Goal: Complete application form: Complete application form

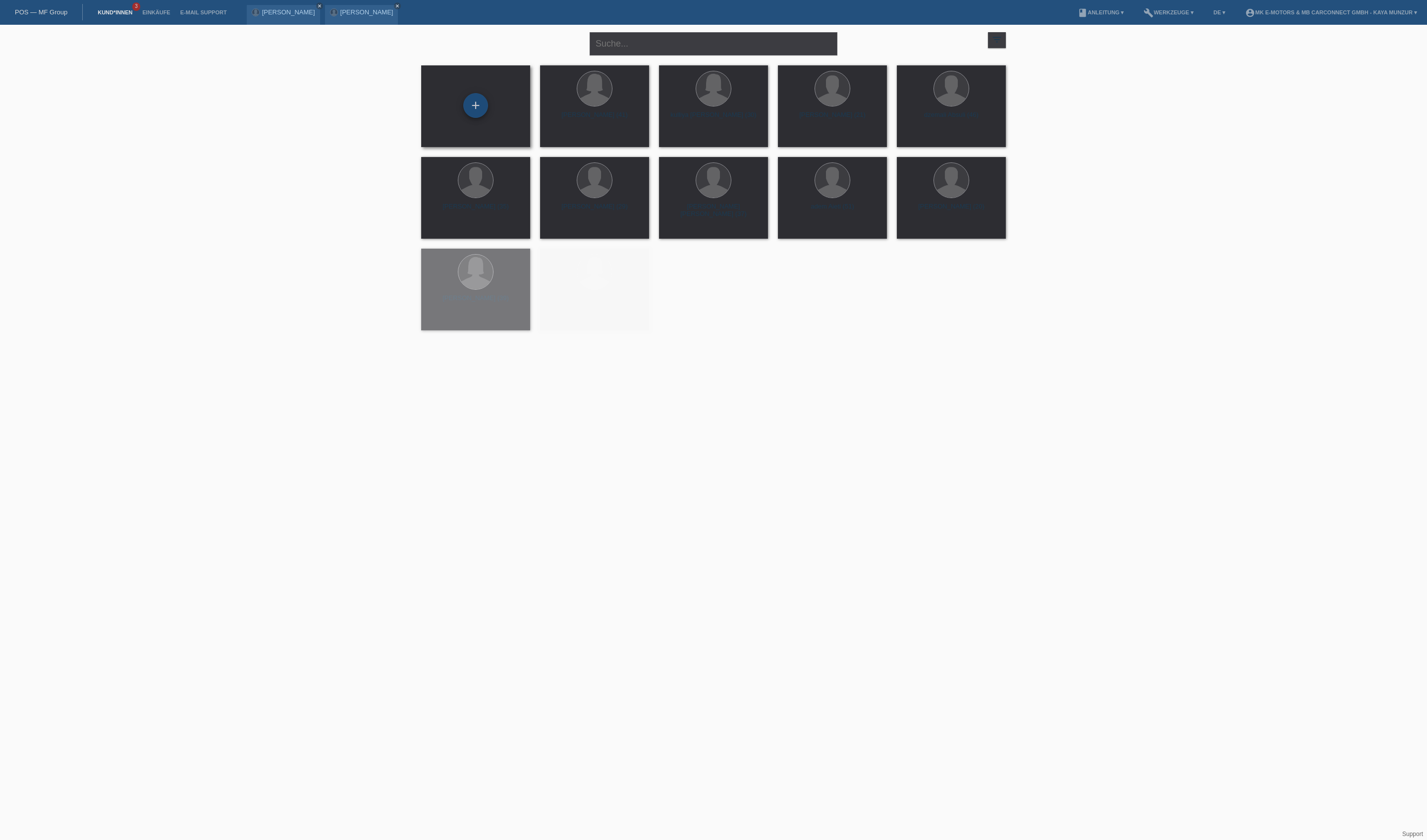
click at [468, 104] on div "+" at bounding box center [475, 105] width 24 height 17
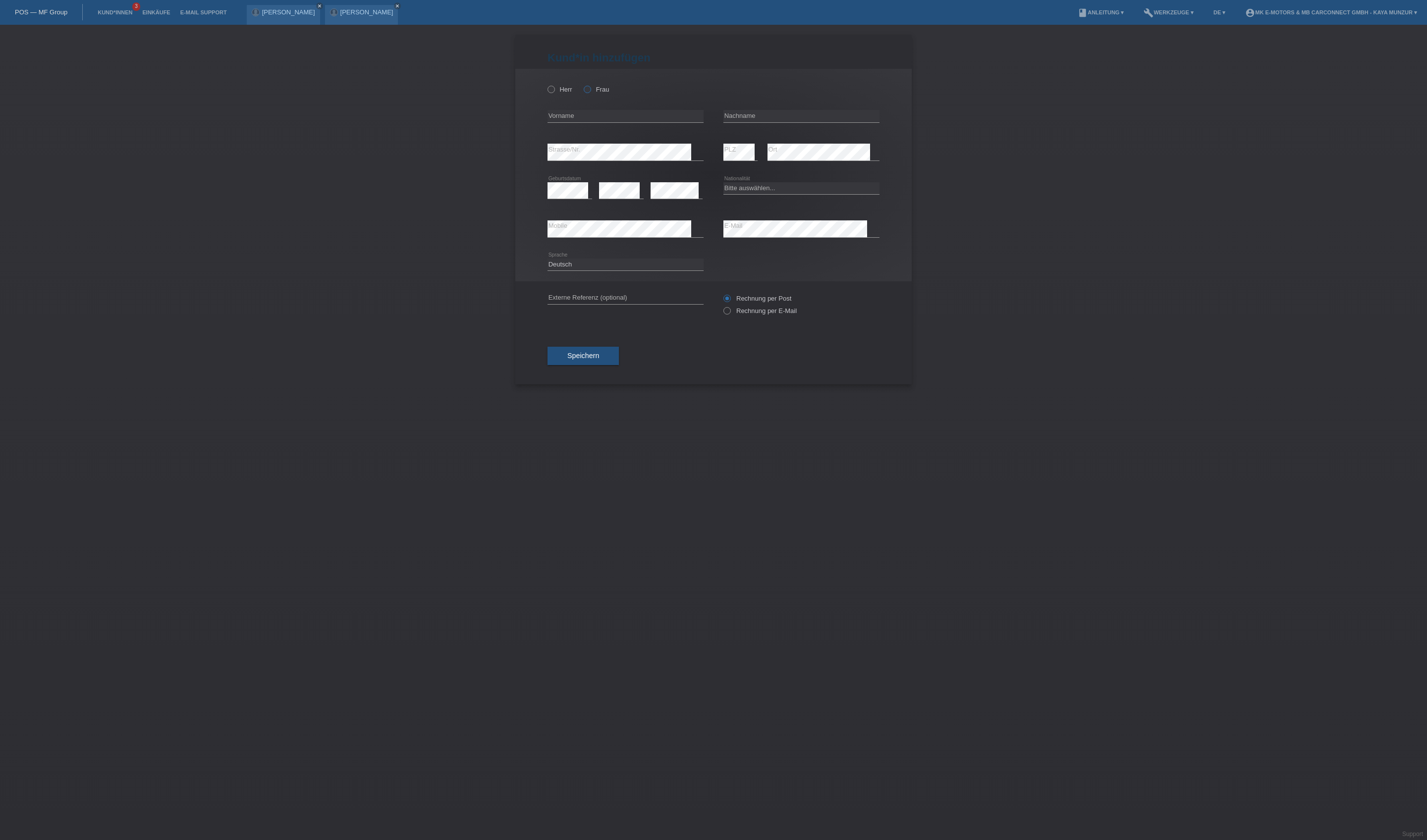
click at [609, 93] on label "Frau" at bounding box center [596, 89] width 25 height 7
click at [590, 92] on input "Frau" at bounding box center [587, 89] width 7 height 7
radio input "true"
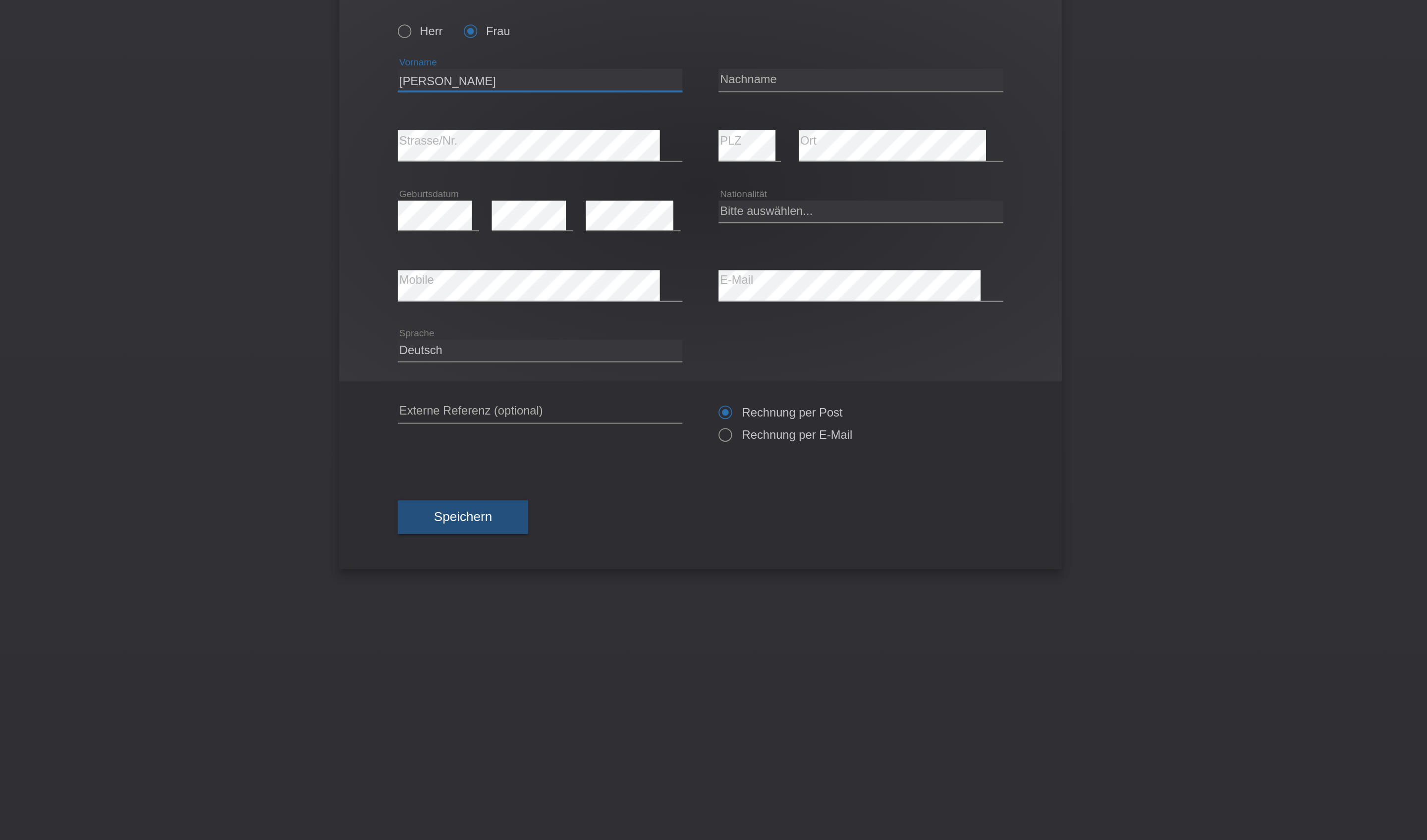
type input "Elena"
type input "Monte"
select select "IT"
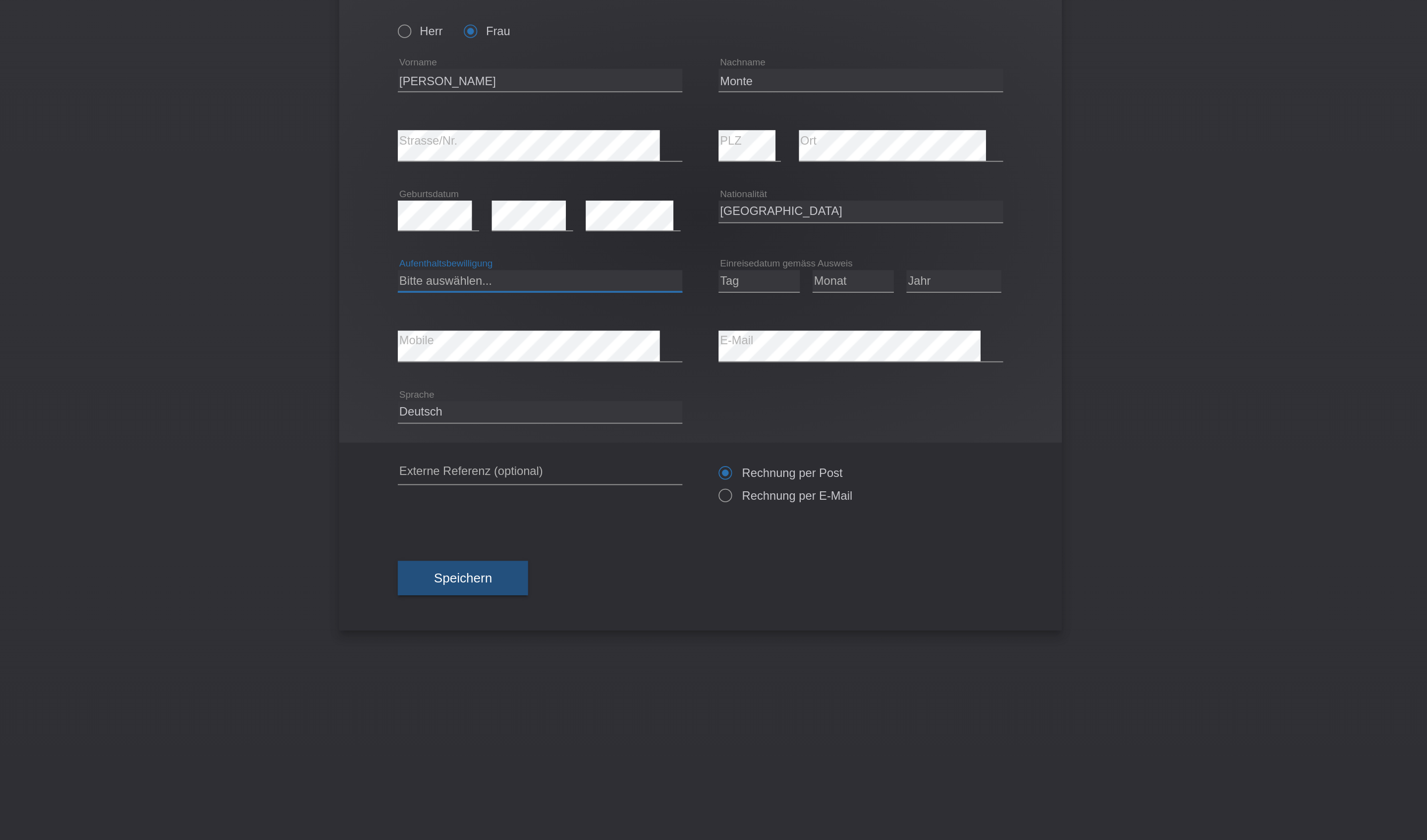
select select "B"
select select "21"
select select "07"
select select "2014"
click at [547, 399] on button "Speichern" at bounding box center [583, 389] width 71 height 19
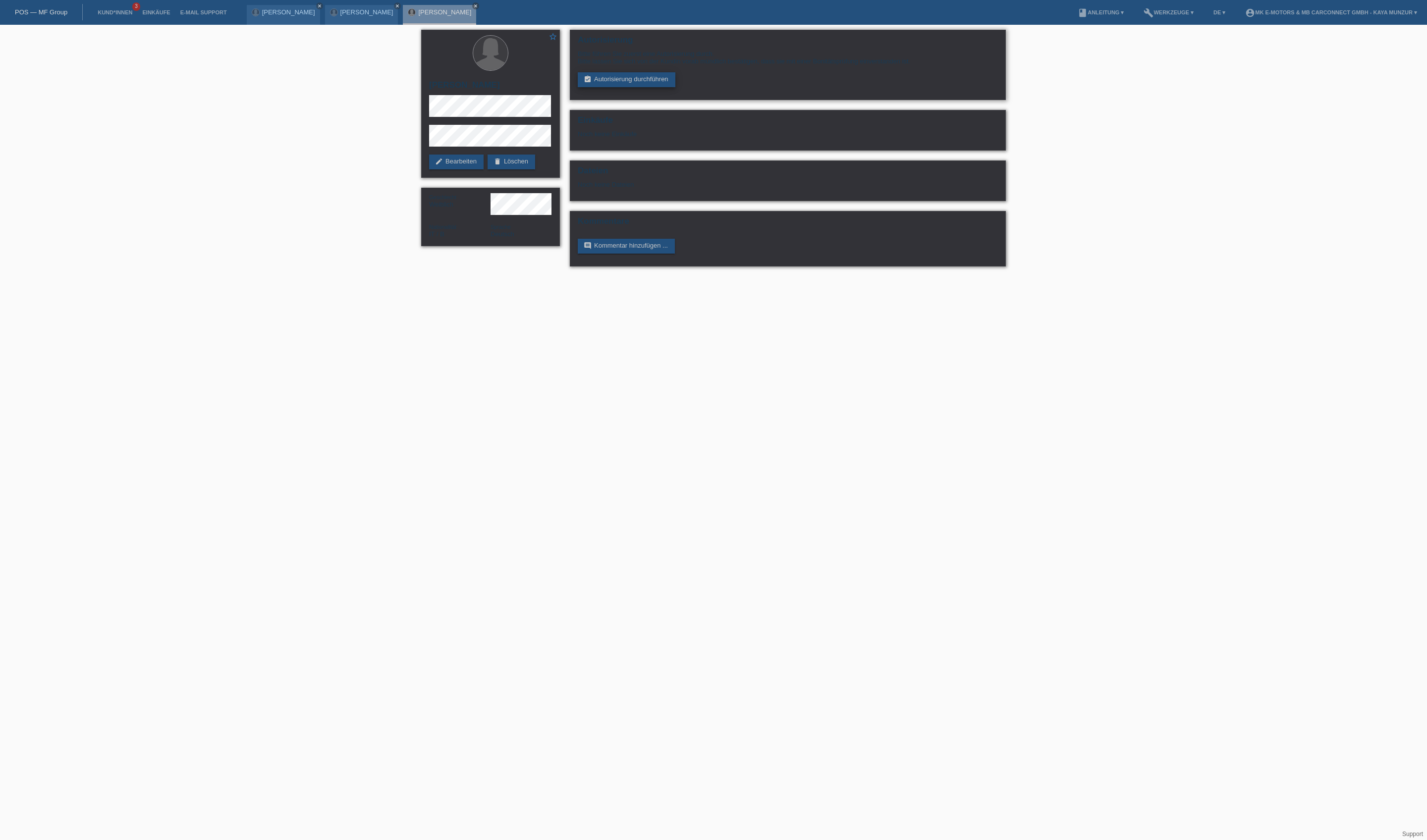
click at [675, 87] on link "assignment_turned_in Autorisierung durchführen" at bounding box center [626, 80] width 98 height 15
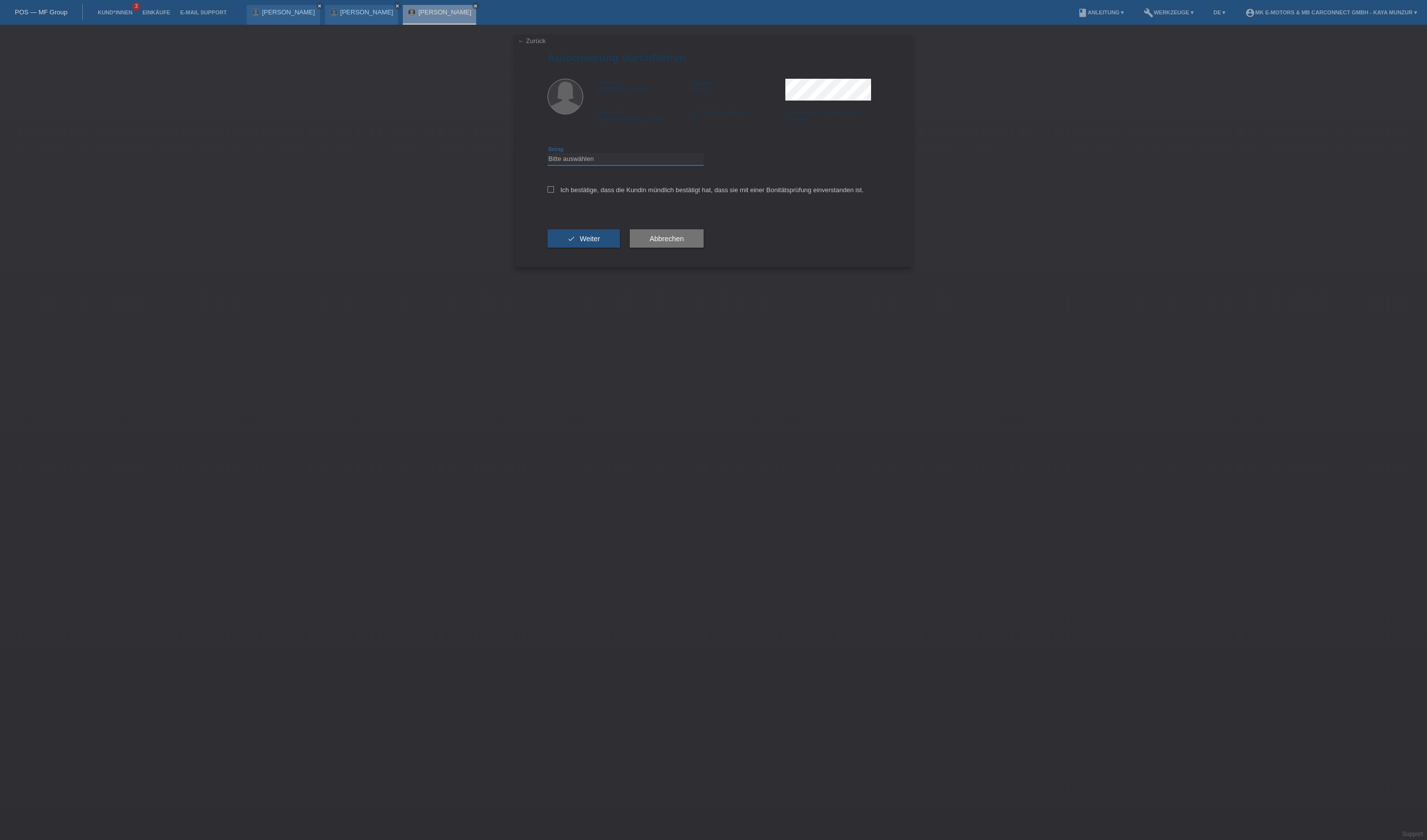
select select "3"
click at [647, 193] on label "Ich bestätige, dass die Kundin mündlich bestätigt hat, dass sie mit einer Bonit…" at bounding box center [705, 190] width 316 height 7
click at [554, 193] on input "Ich bestätige, dass die Kundin mündlich bestätigt hat, dass sie mit einer Bonit…" at bounding box center [550, 189] width 7 height 7
checkbox input "true"
click at [620, 248] on button "check Weiter" at bounding box center [584, 238] width 72 height 19
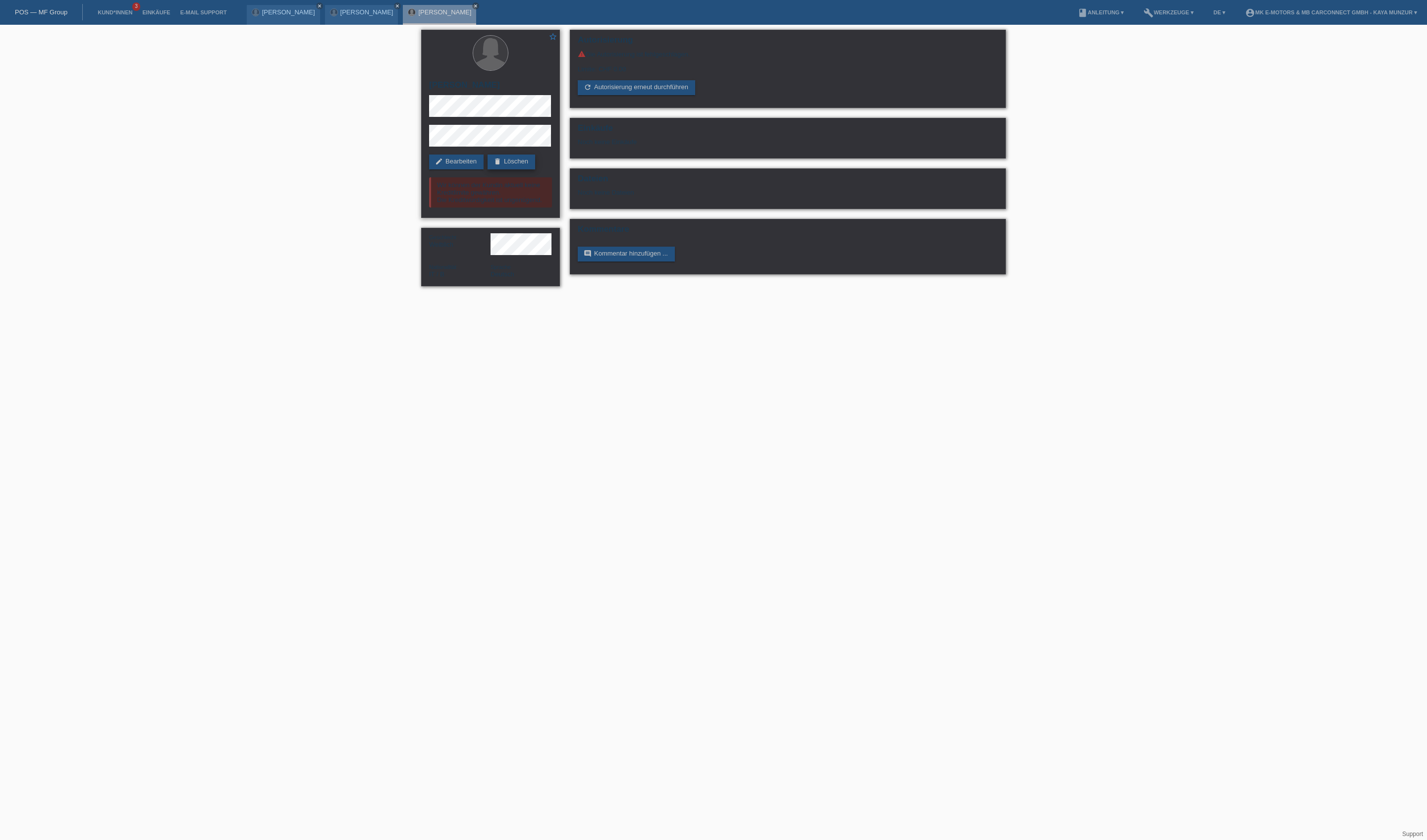
click at [488, 169] on link "delete Löschen" at bounding box center [511, 161] width 48 height 15
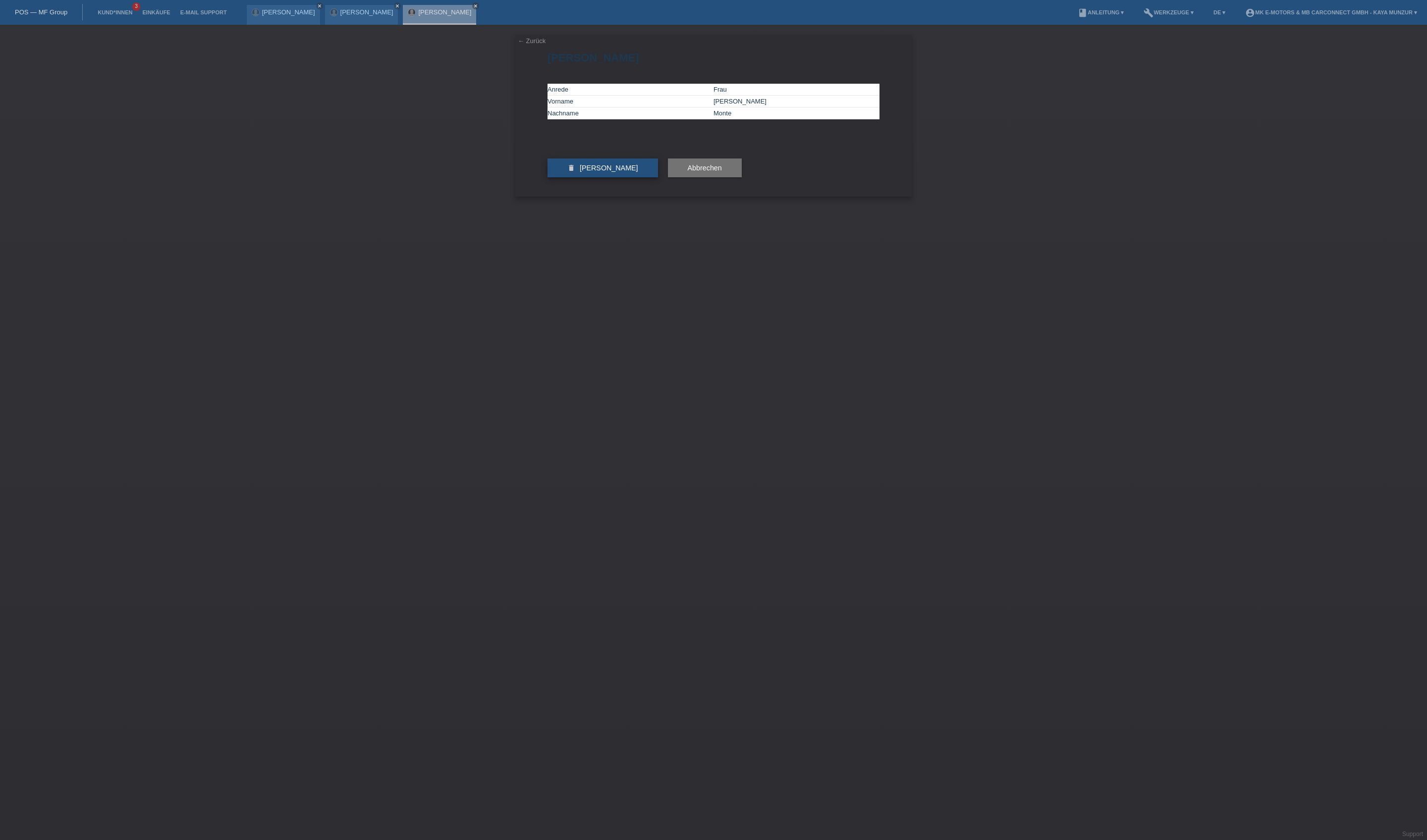
click at [591, 177] on button "delete [PERSON_NAME]" at bounding box center [602, 168] width 110 height 19
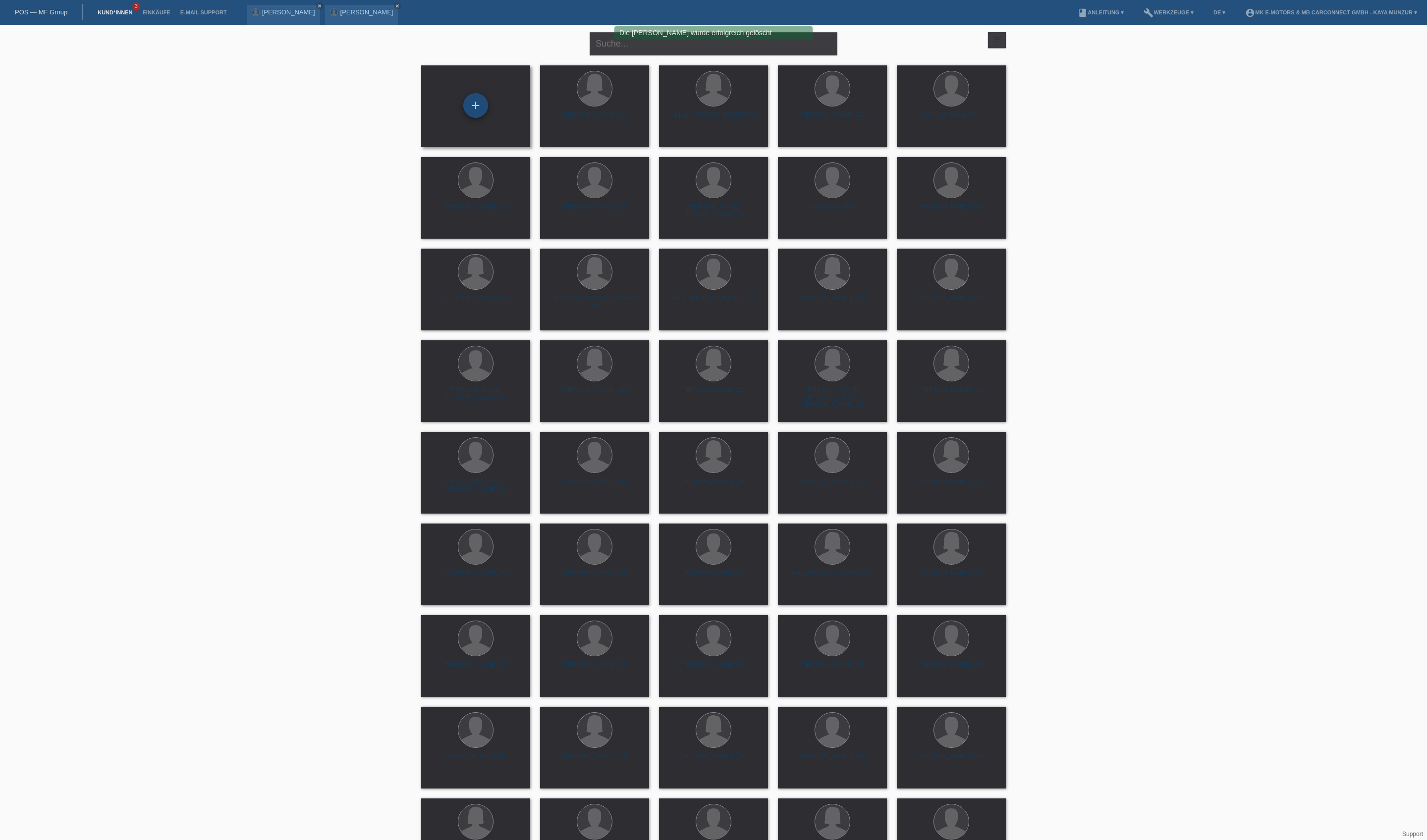
click at [479, 101] on div "+" at bounding box center [475, 105] width 24 height 17
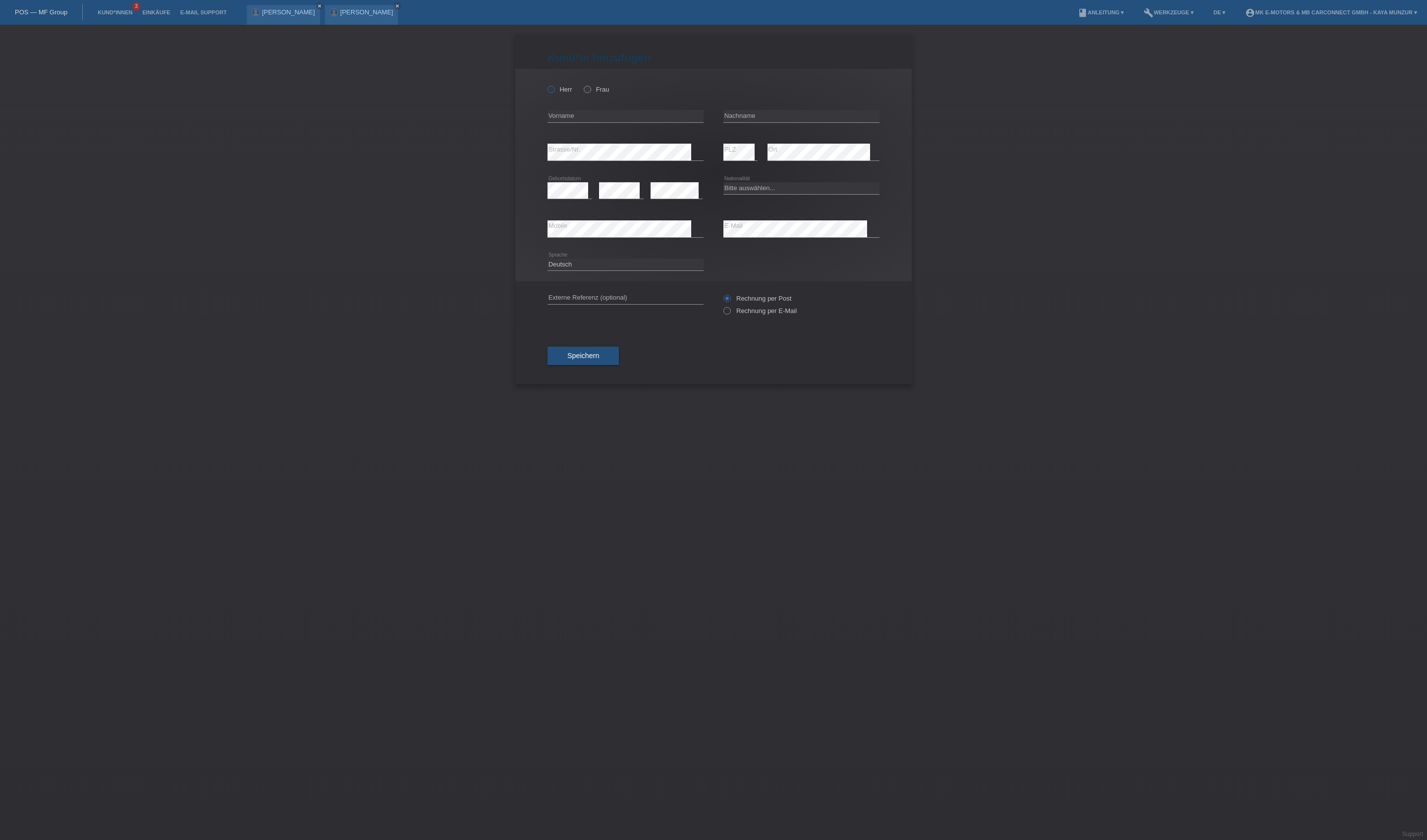
click at [572, 93] on label "Herr" at bounding box center [559, 89] width 25 height 7
click at [554, 92] on input "Herr" at bounding box center [550, 89] width 7 height 7
radio input "true"
type input "Santino Leandro"
type input "Rodriquez"
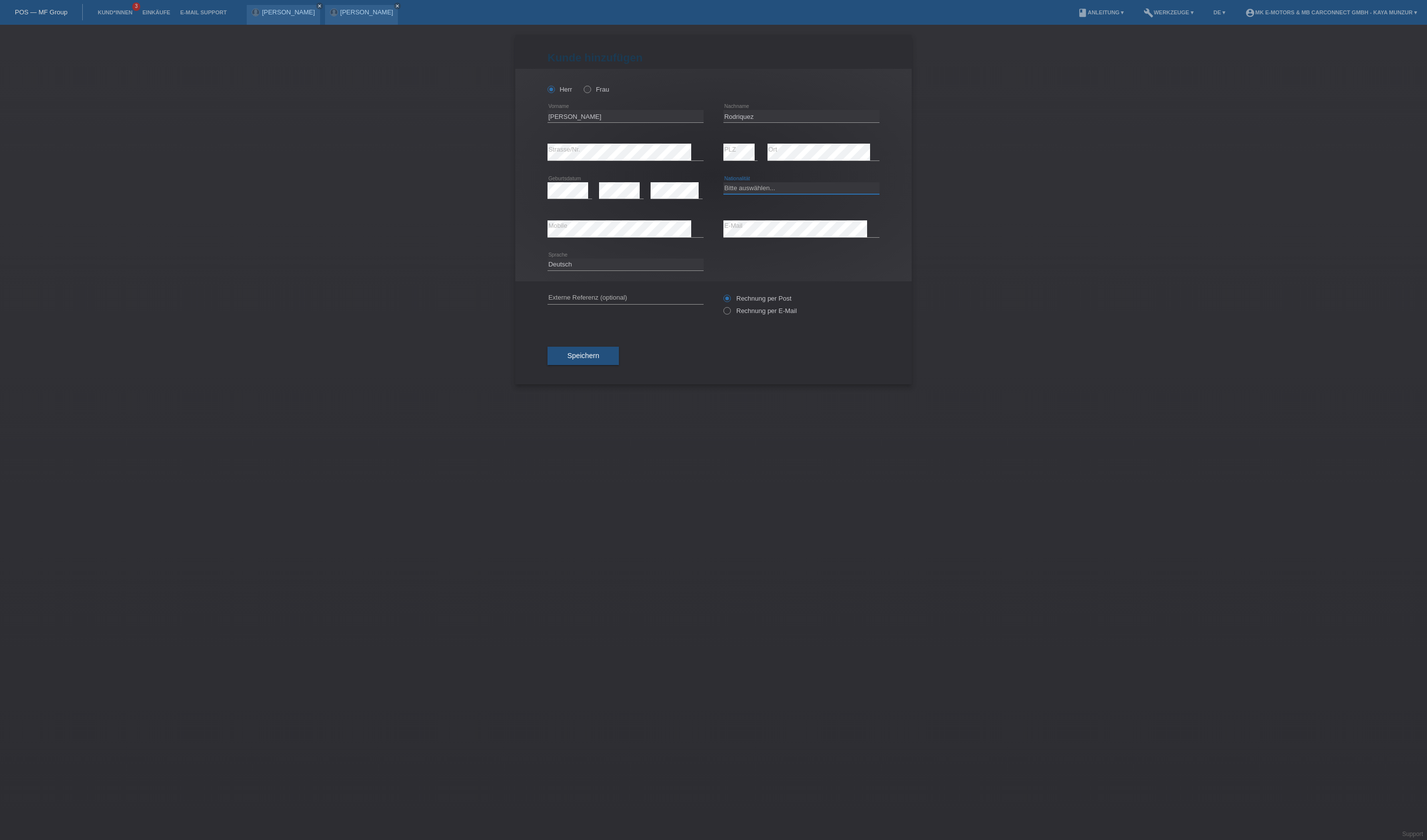
select select "CH"
click at [599, 360] on span "Speichern" at bounding box center [583, 355] width 32 height 8
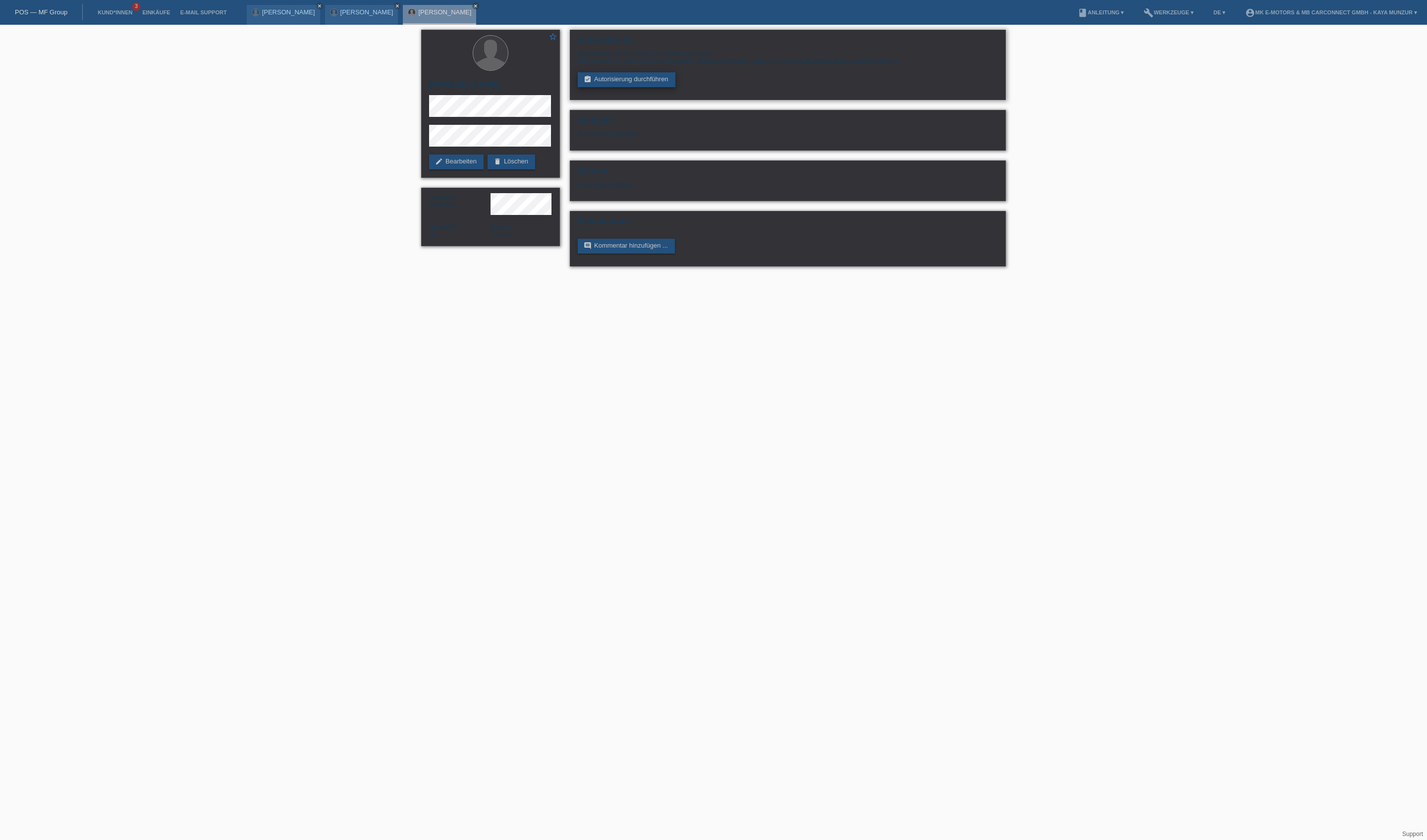
click at [647, 87] on link "assignment_turned_in Autorisierung durchführen" at bounding box center [626, 80] width 98 height 15
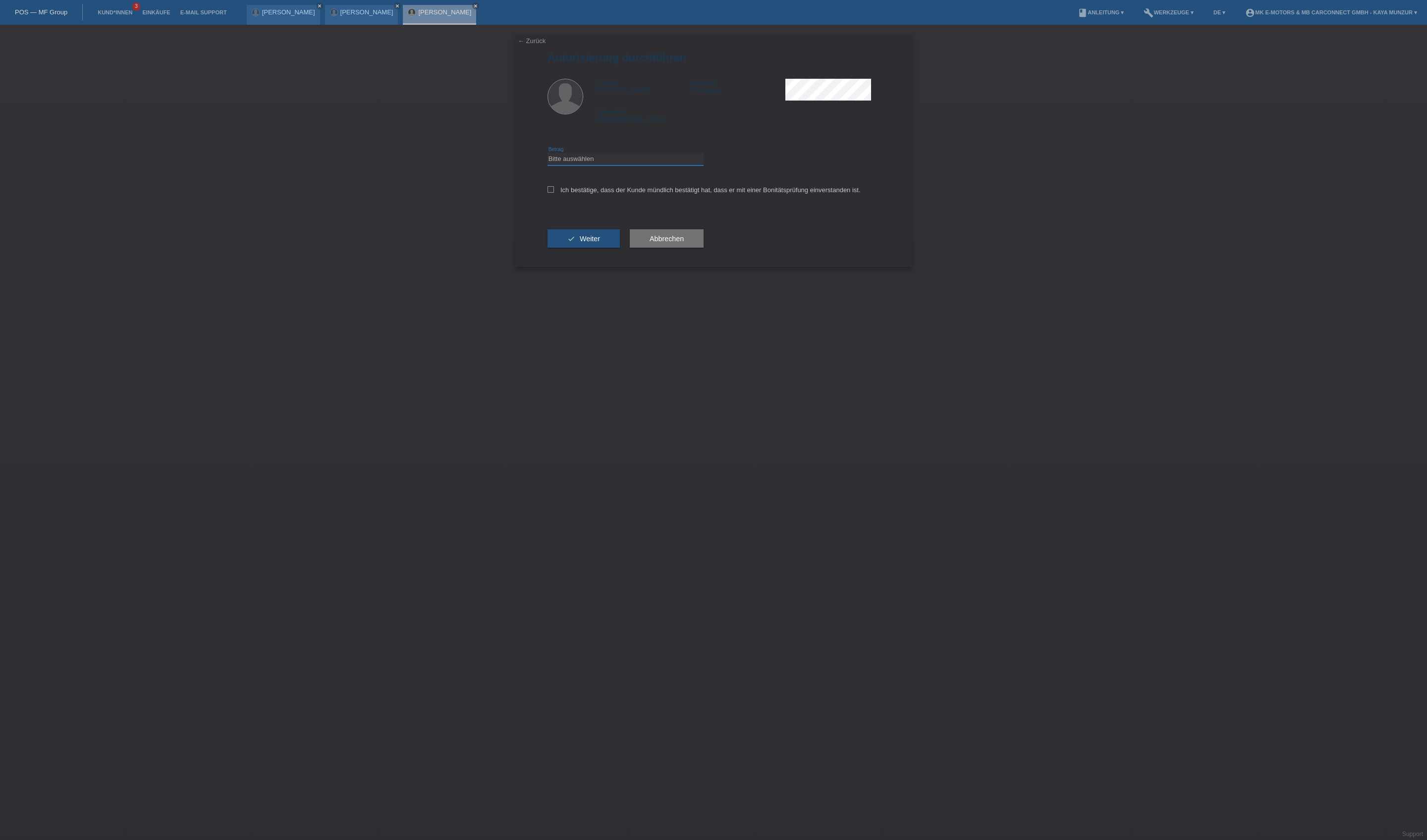
select select "3"
click at [663, 193] on label "Ich bestätige, dass der Kunde mündlich bestätigt hat, dass er mit einer Bonität…" at bounding box center [704, 190] width 313 height 7
click at [554, 193] on input "Ich bestätige, dass der Kunde mündlich bestätigt hat, dass er mit einer Bonität…" at bounding box center [550, 189] width 7 height 7
checkbox input "true"
click at [620, 248] on button "check Weiter" at bounding box center [584, 238] width 72 height 19
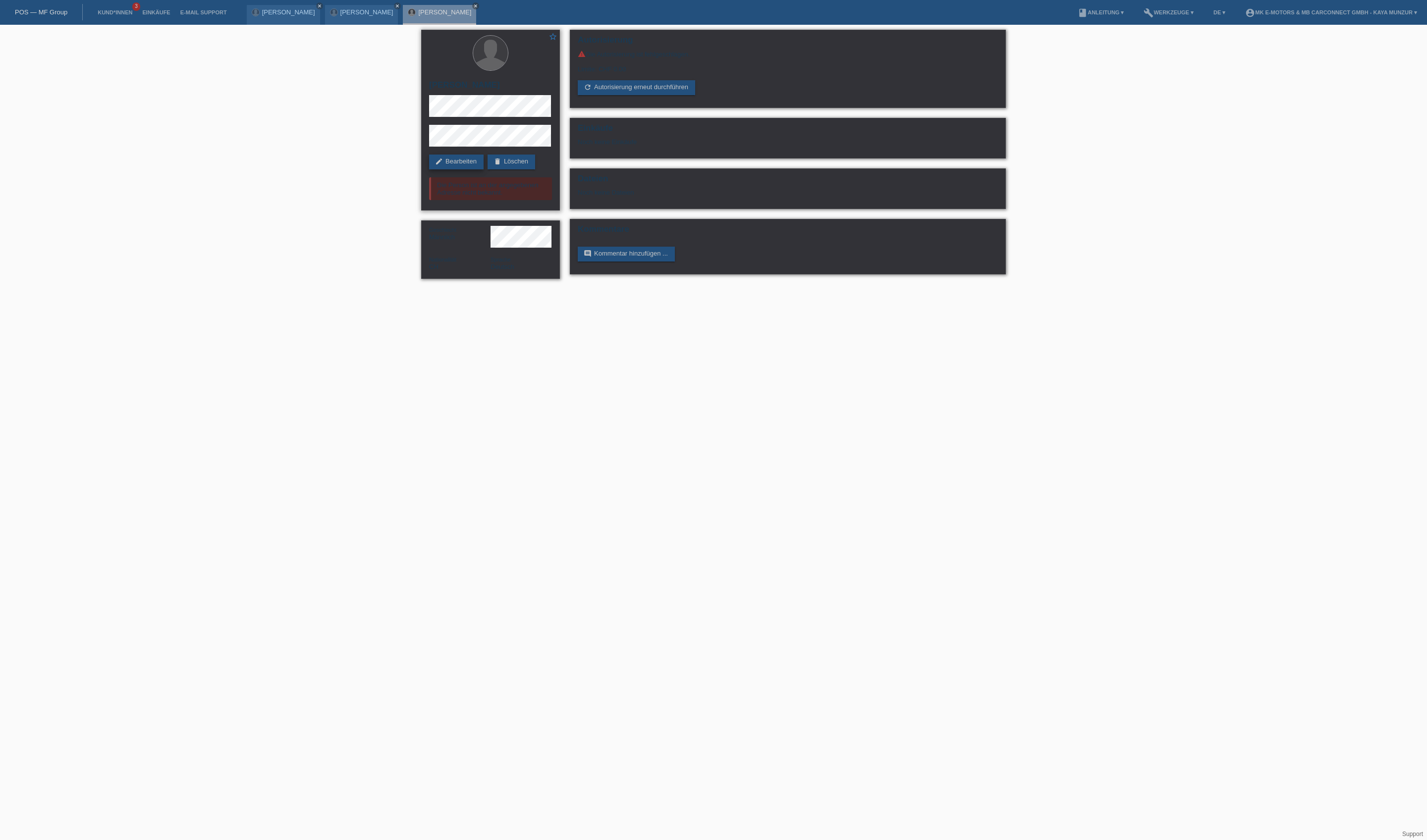
click at [479, 157] on link "edit Bearbeiten" at bounding box center [456, 161] width 54 height 15
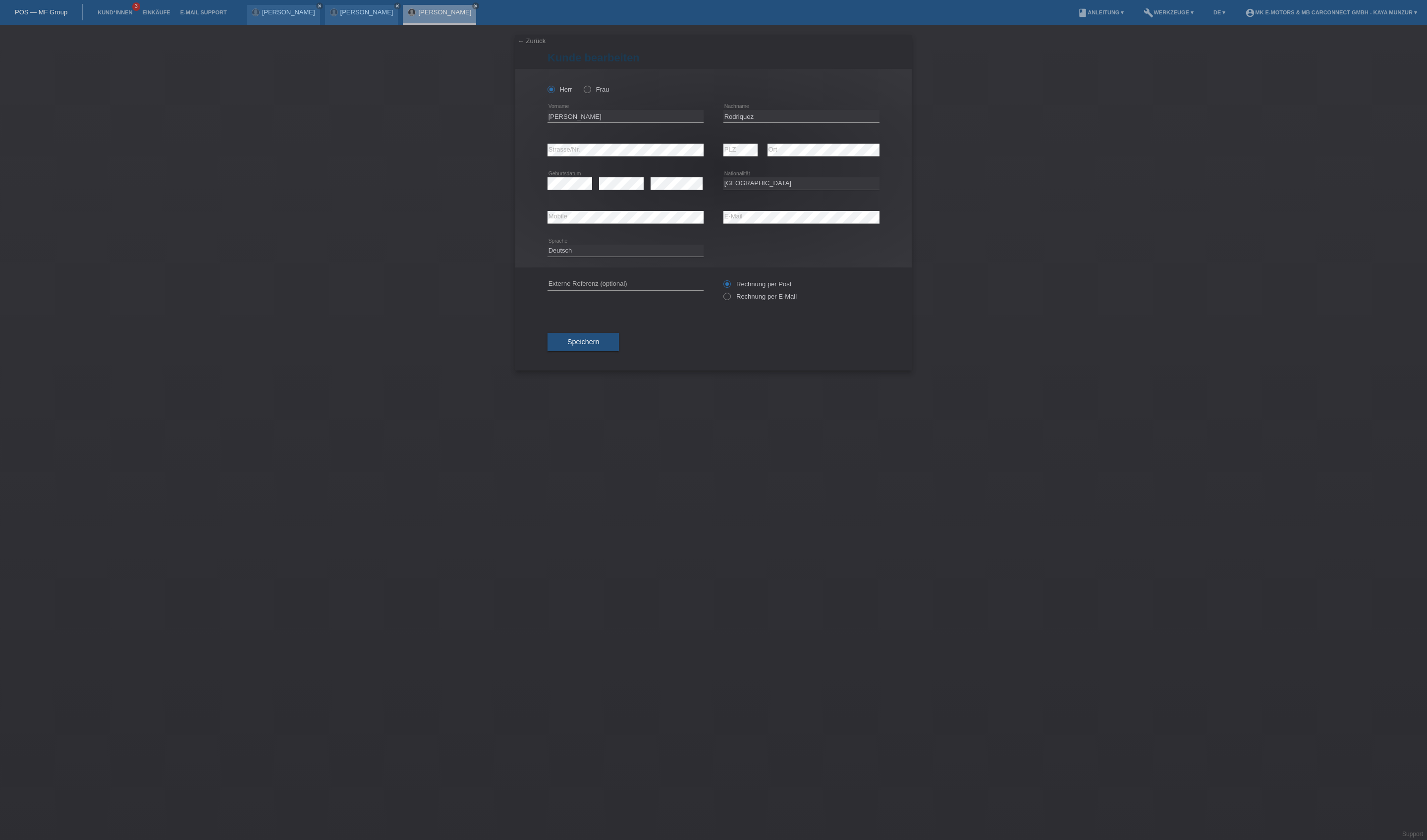
select select "CH"
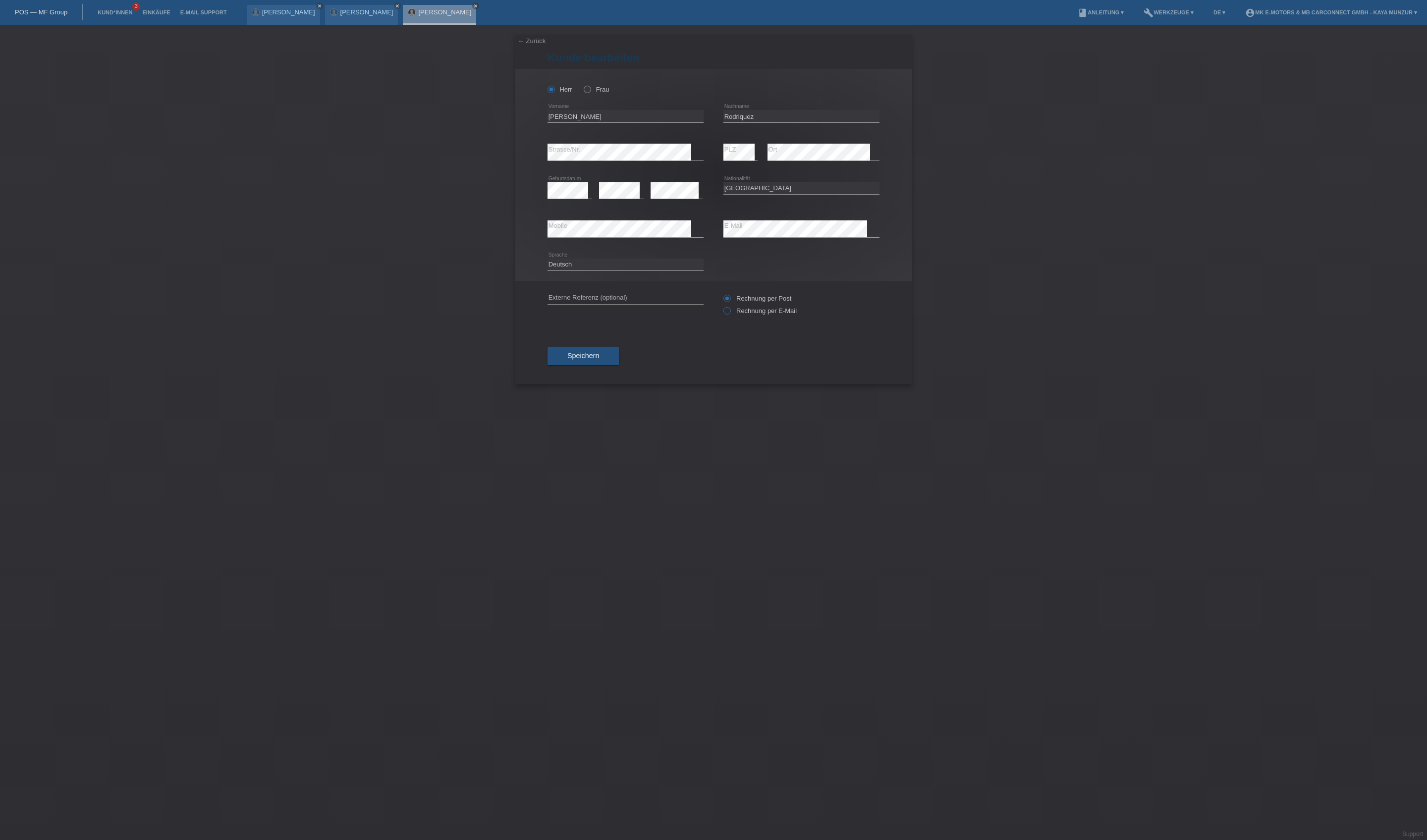
click at [735, 315] on label "Rechnung per E-Mail" at bounding box center [760, 310] width 74 height 7
click at [729, 319] on input "Rechnung per E-Mail" at bounding box center [726, 313] width 7 height 13
radio input "true"
click at [599, 360] on span "Speichern" at bounding box center [583, 355] width 32 height 8
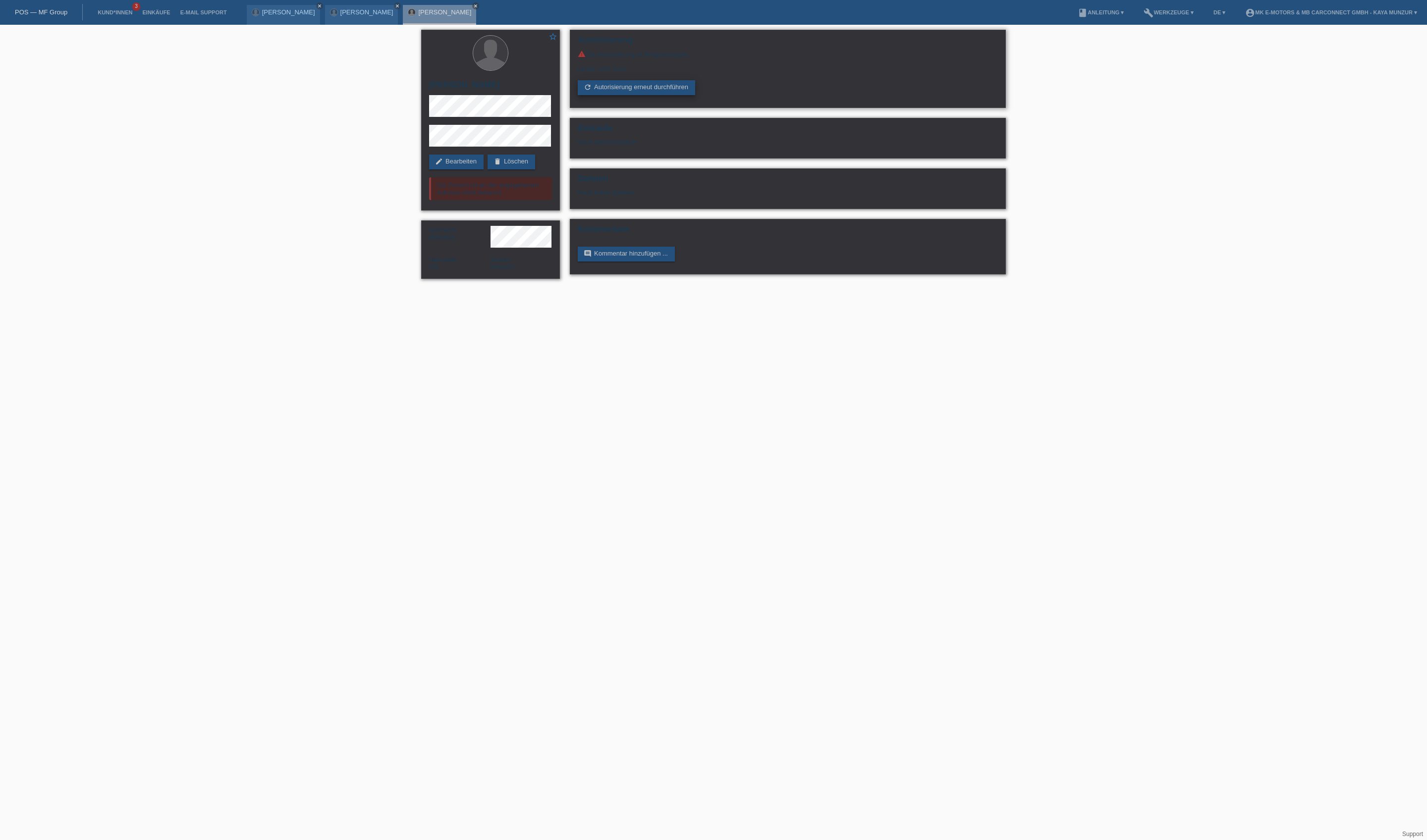
click at [659, 95] on link "refresh Autorisierung erneut durchführen" at bounding box center [636, 87] width 118 height 15
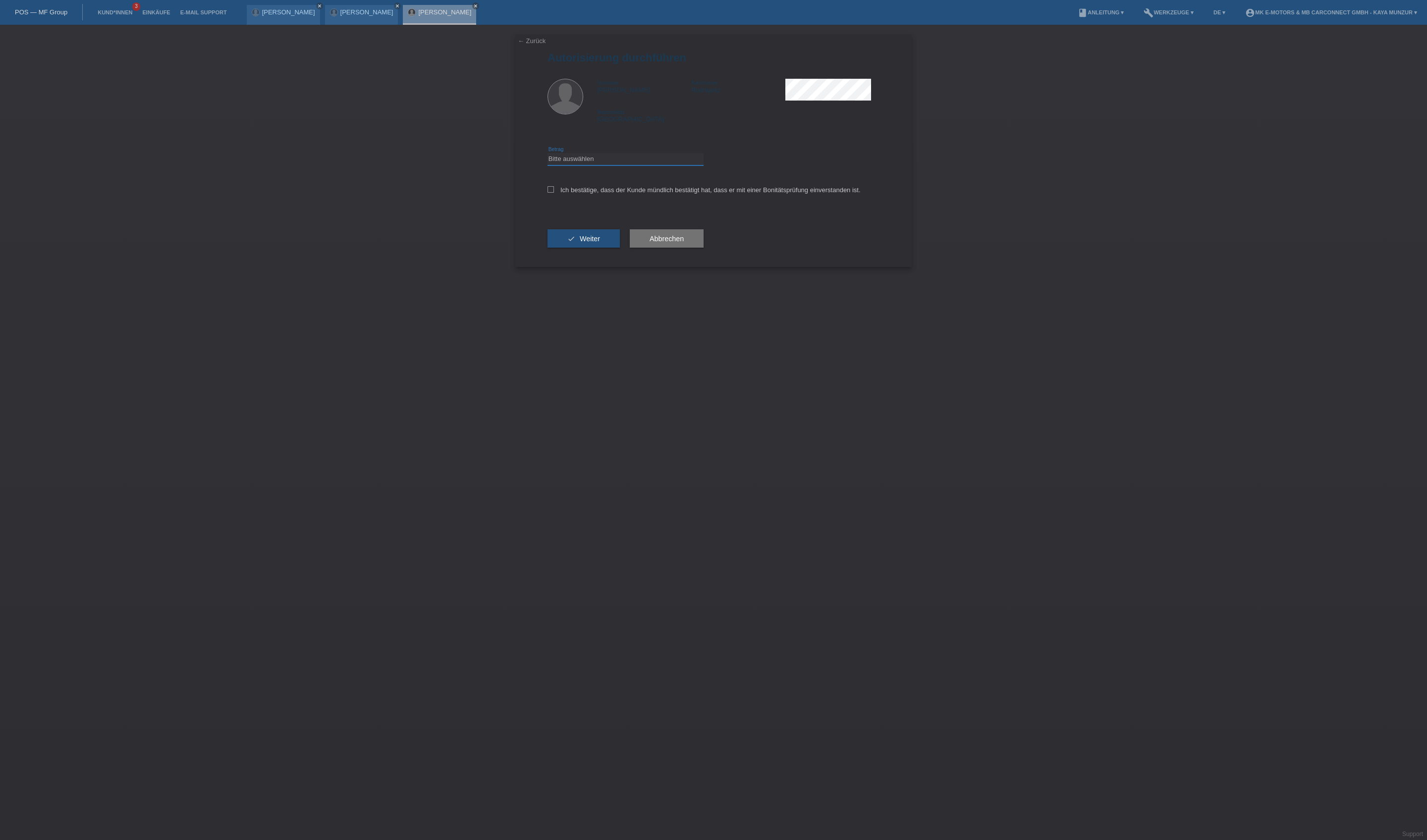
select select "3"
click at [648, 193] on label "Ich bestätige, dass der Kunde mündlich bestätigt hat, dass er mit einer Bonität…" at bounding box center [704, 190] width 313 height 7
click at [554, 193] on input "Ich bestätige, dass der Kunde mündlich bestätigt hat, dass er mit einer Bonität…" at bounding box center [550, 189] width 7 height 7
checkbox input "true"
click at [620, 248] on button "check Weiter" at bounding box center [584, 238] width 72 height 19
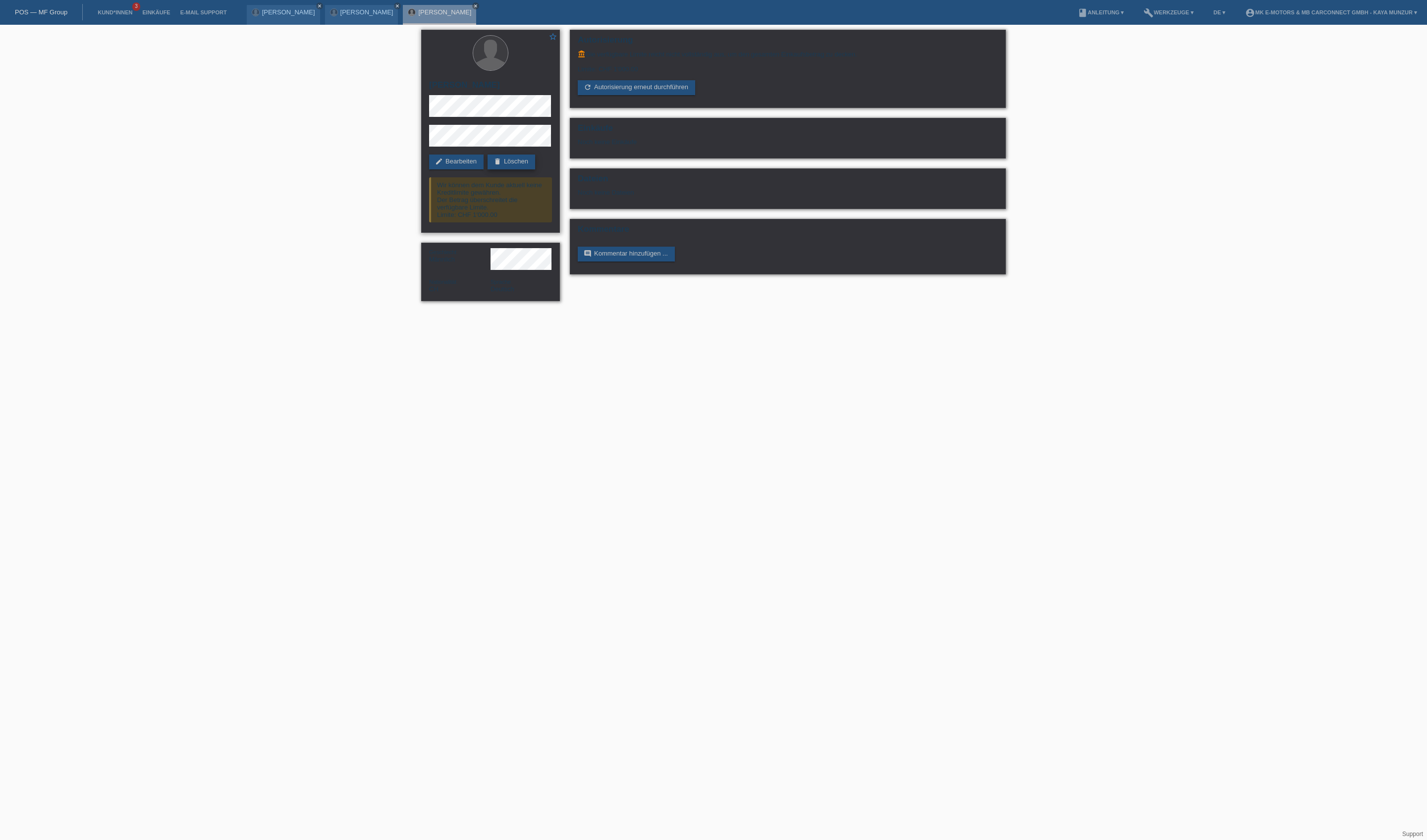
click at [488, 169] on link "delete Löschen" at bounding box center [511, 161] width 48 height 15
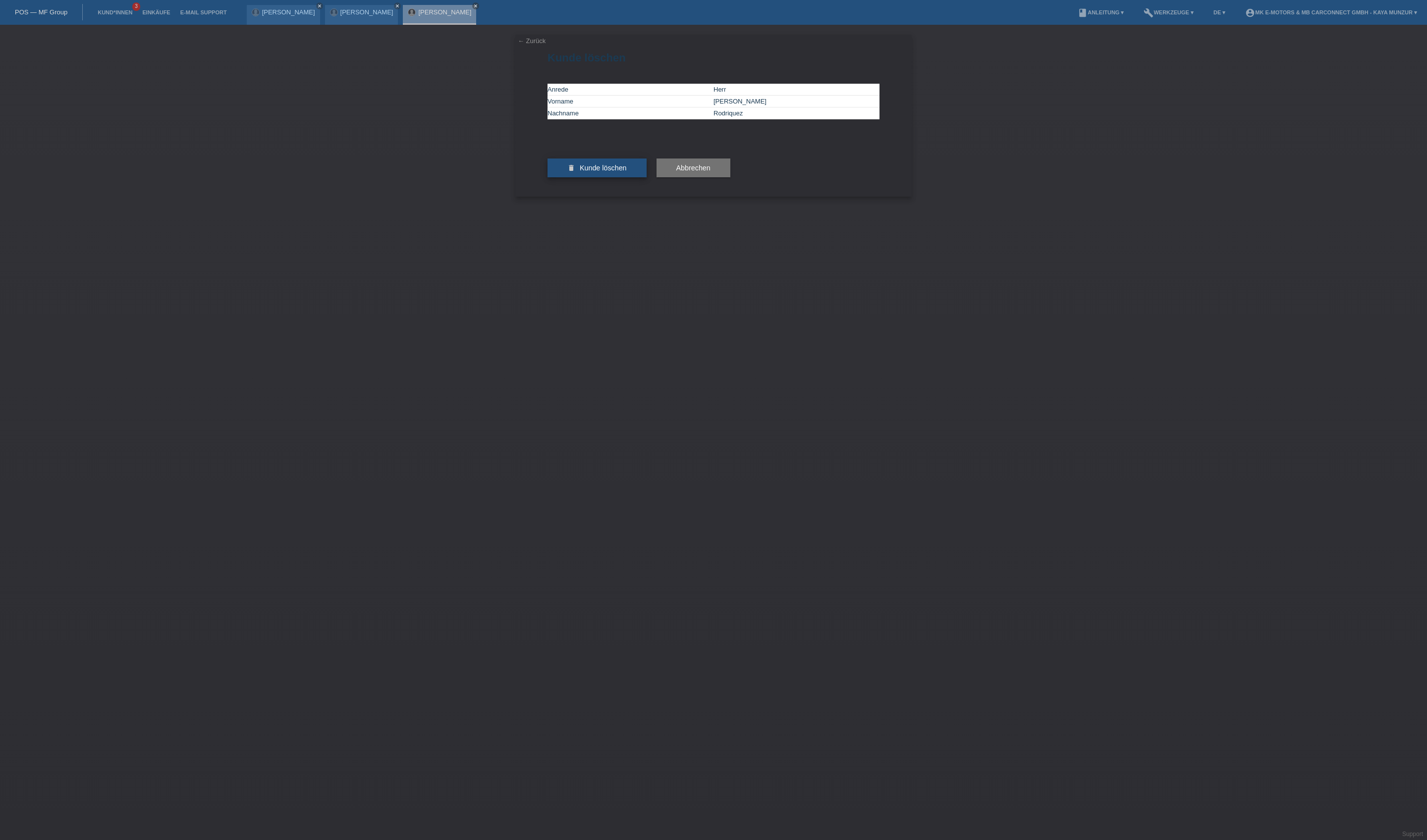
click at [599, 177] on button "delete Kunde löschen" at bounding box center [597, 168] width 99 height 19
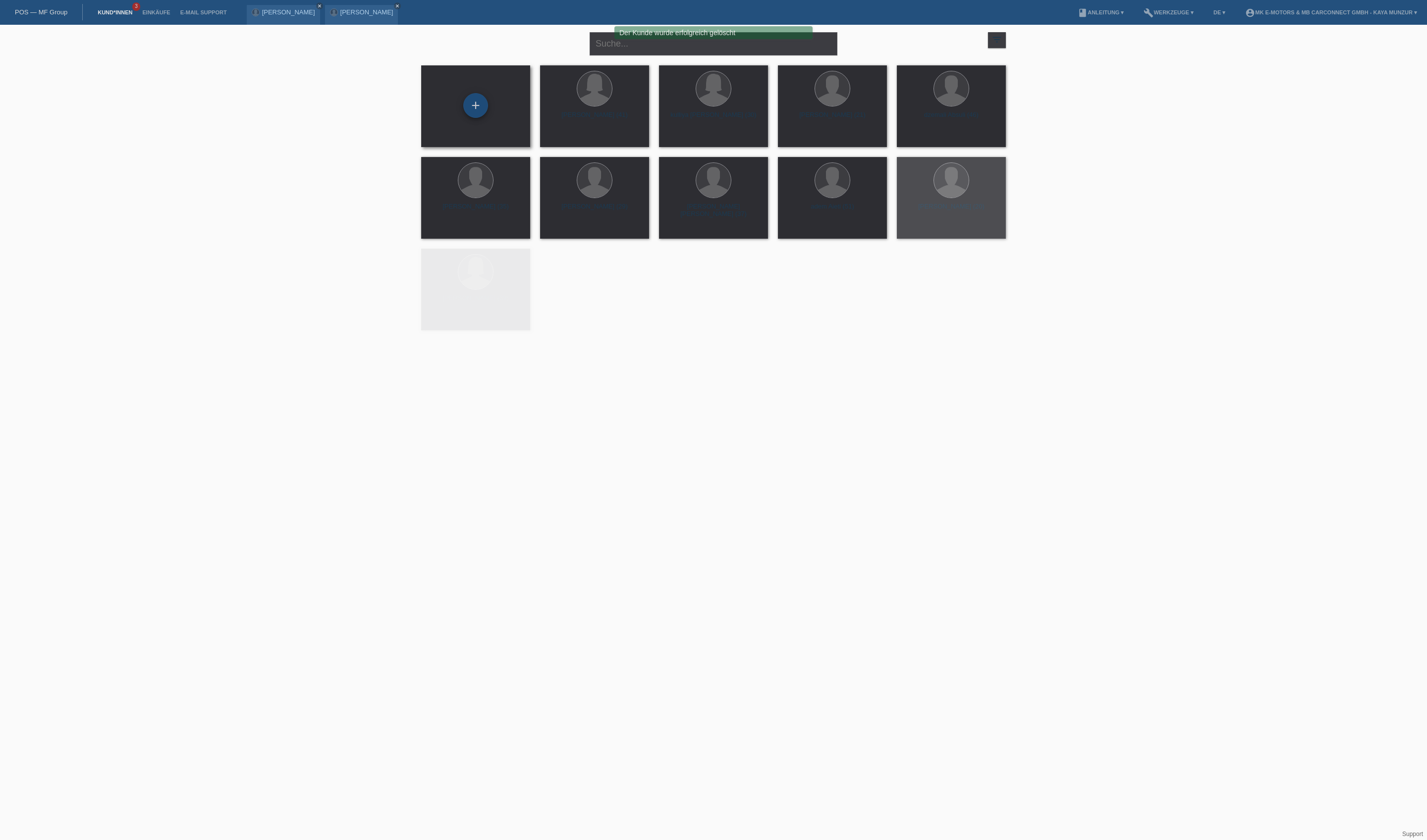
click at [477, 106] on div "+" at bounding box center [475, 105] width 25 height 25
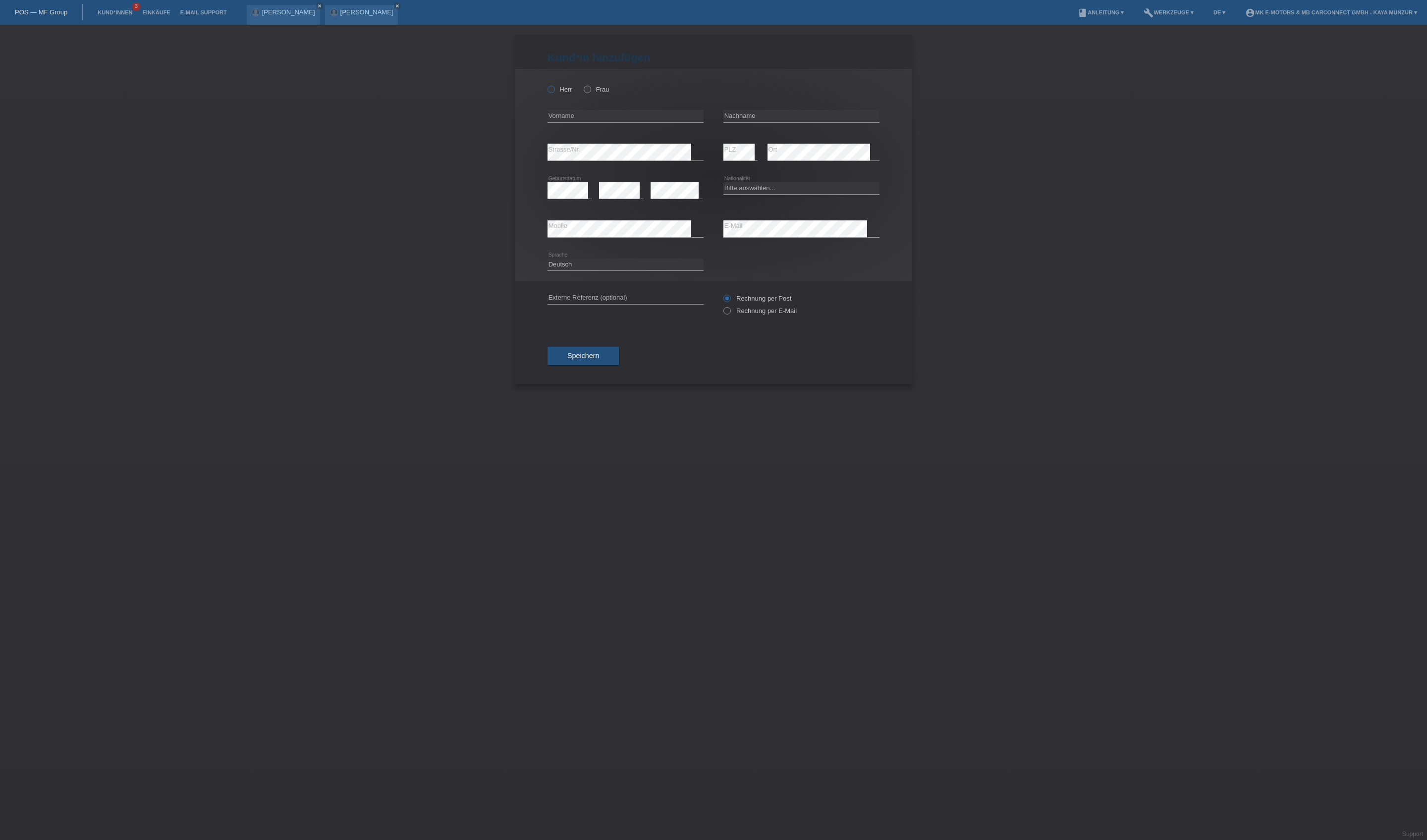
click at [546, 84] on icon at bounding box center [546, 84] width 0 height 0
click at [554, 92] on input "Herr" at bounding box center [550, 89] width 7 height 7
radio input "true"
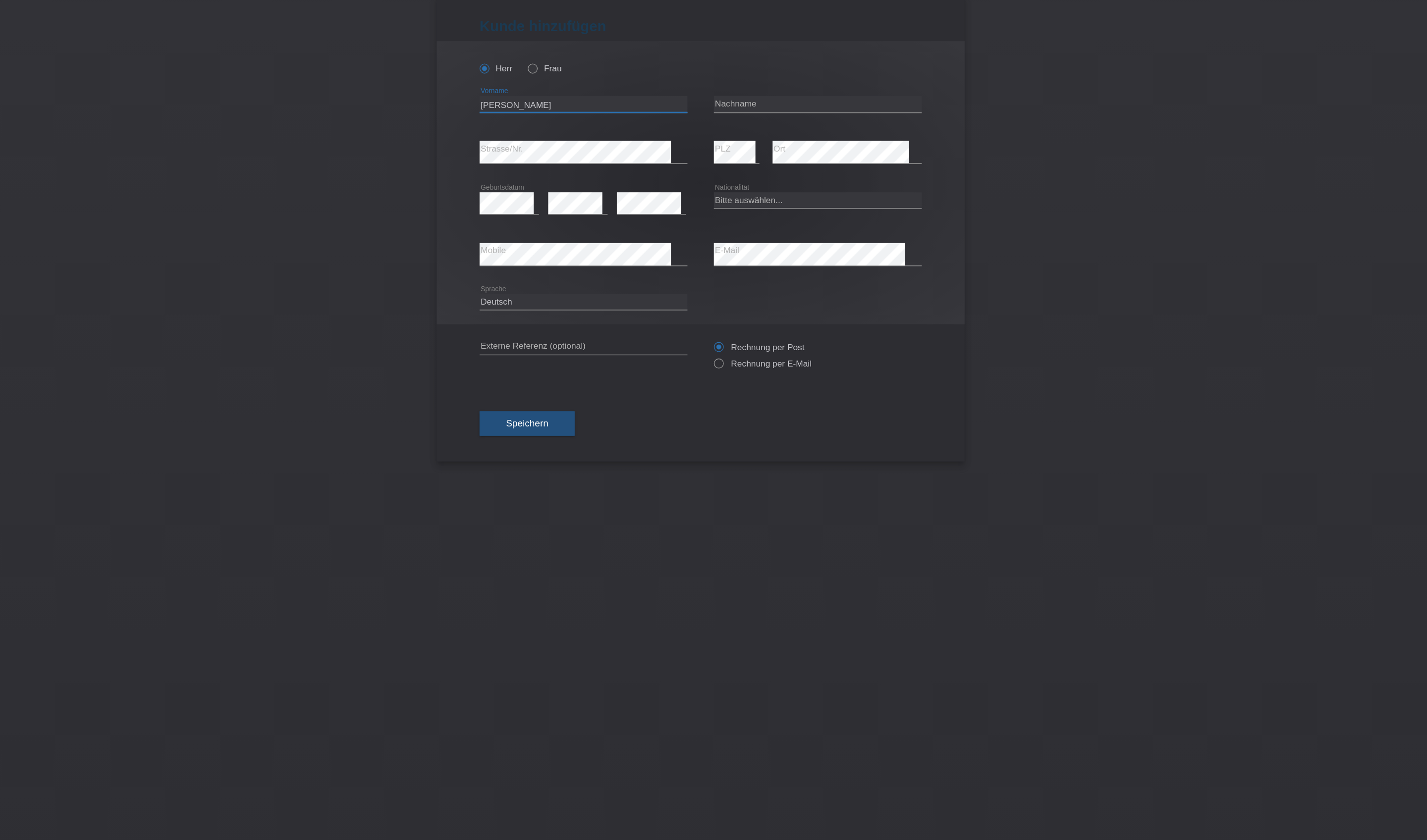
type input "[PERSON_NAME]"
type input "Serio"
select select "IT"
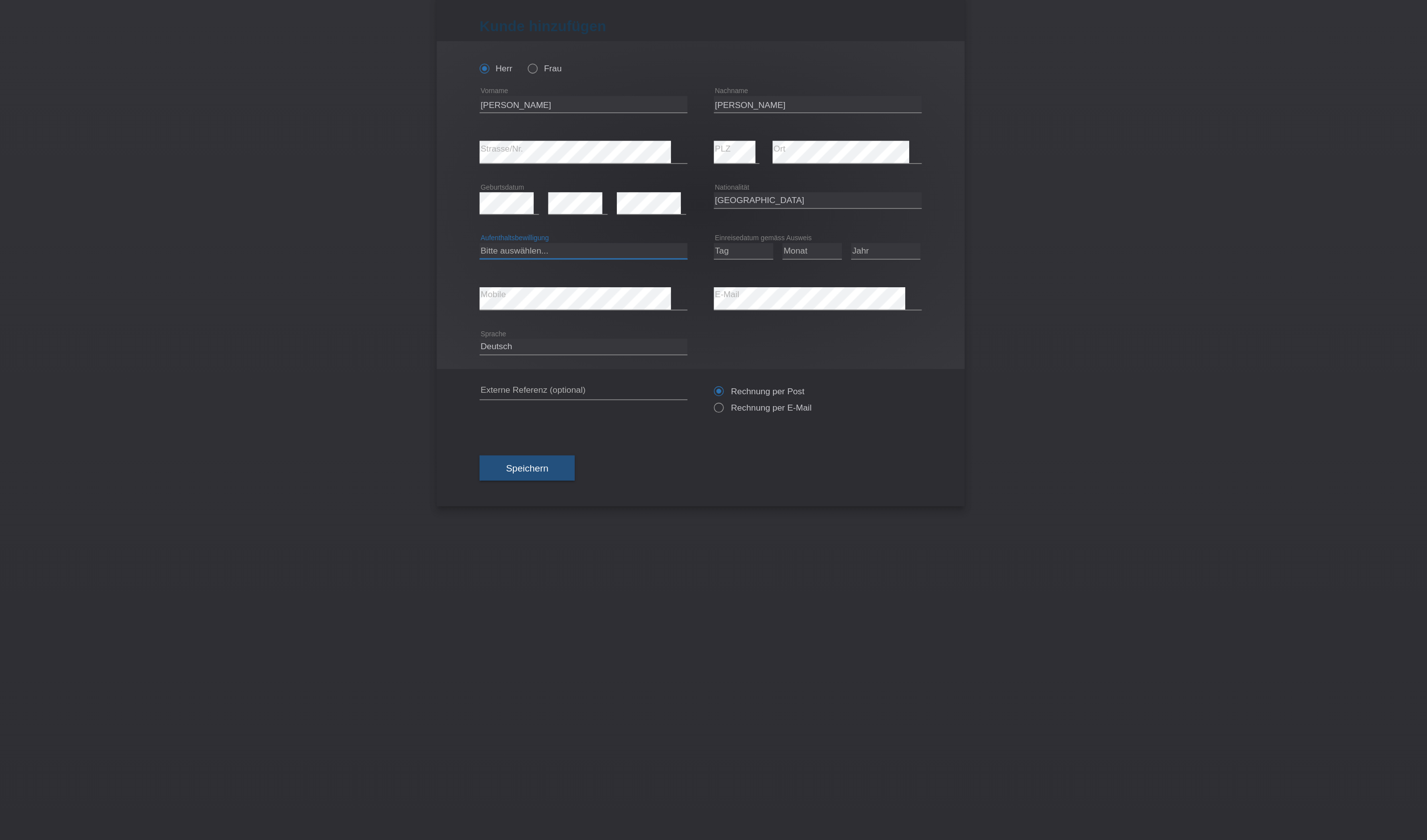
select select "B"
select select "07"
select select "10"
select select "2013"
click at [567, 393] on span "Speichern" at bounding box center [583, 389] width 32 height 8
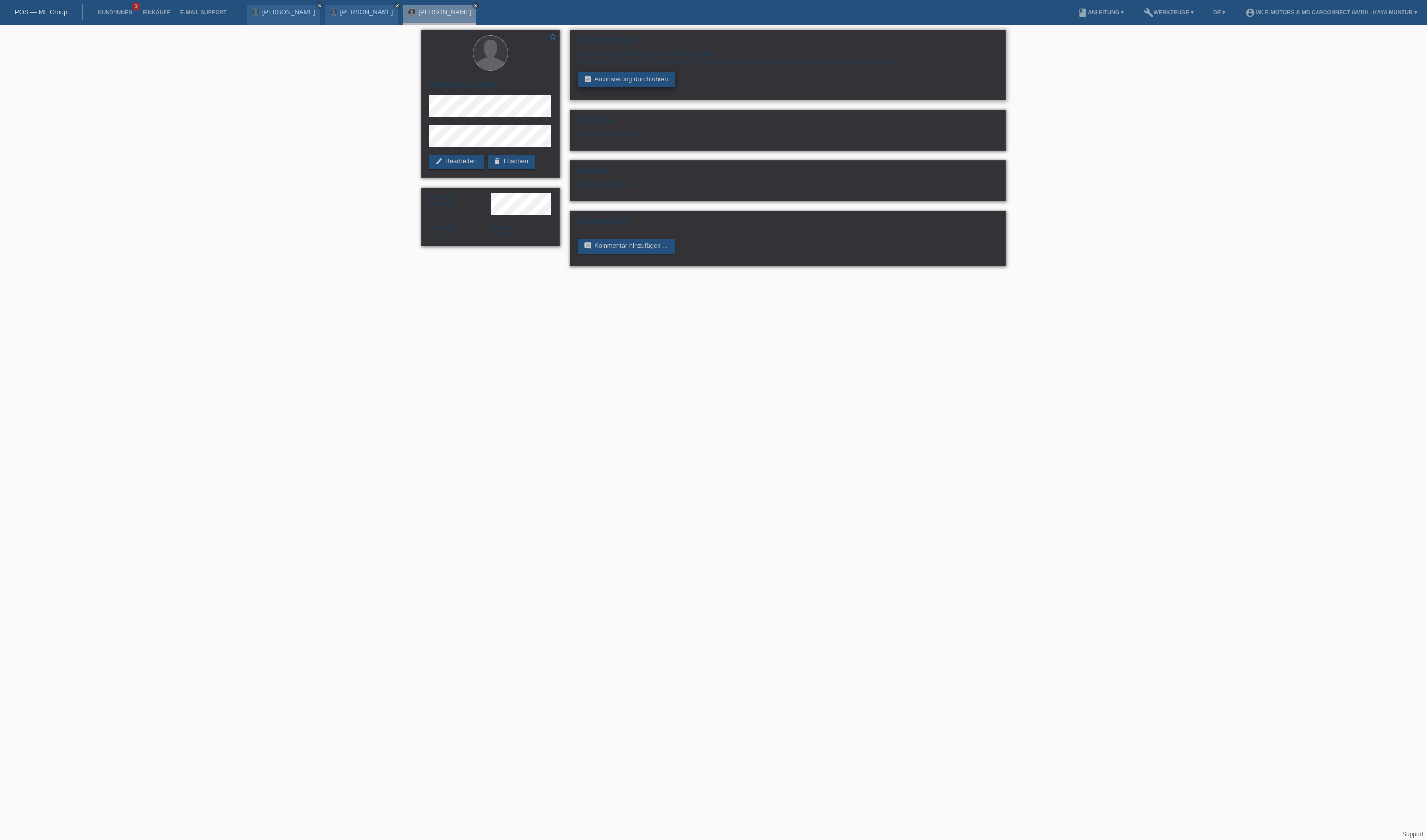
click at [662, 87] on link "assignment_turned_in Autorisierung durchführen" at bounding box center [626, 80] width 98 height 15
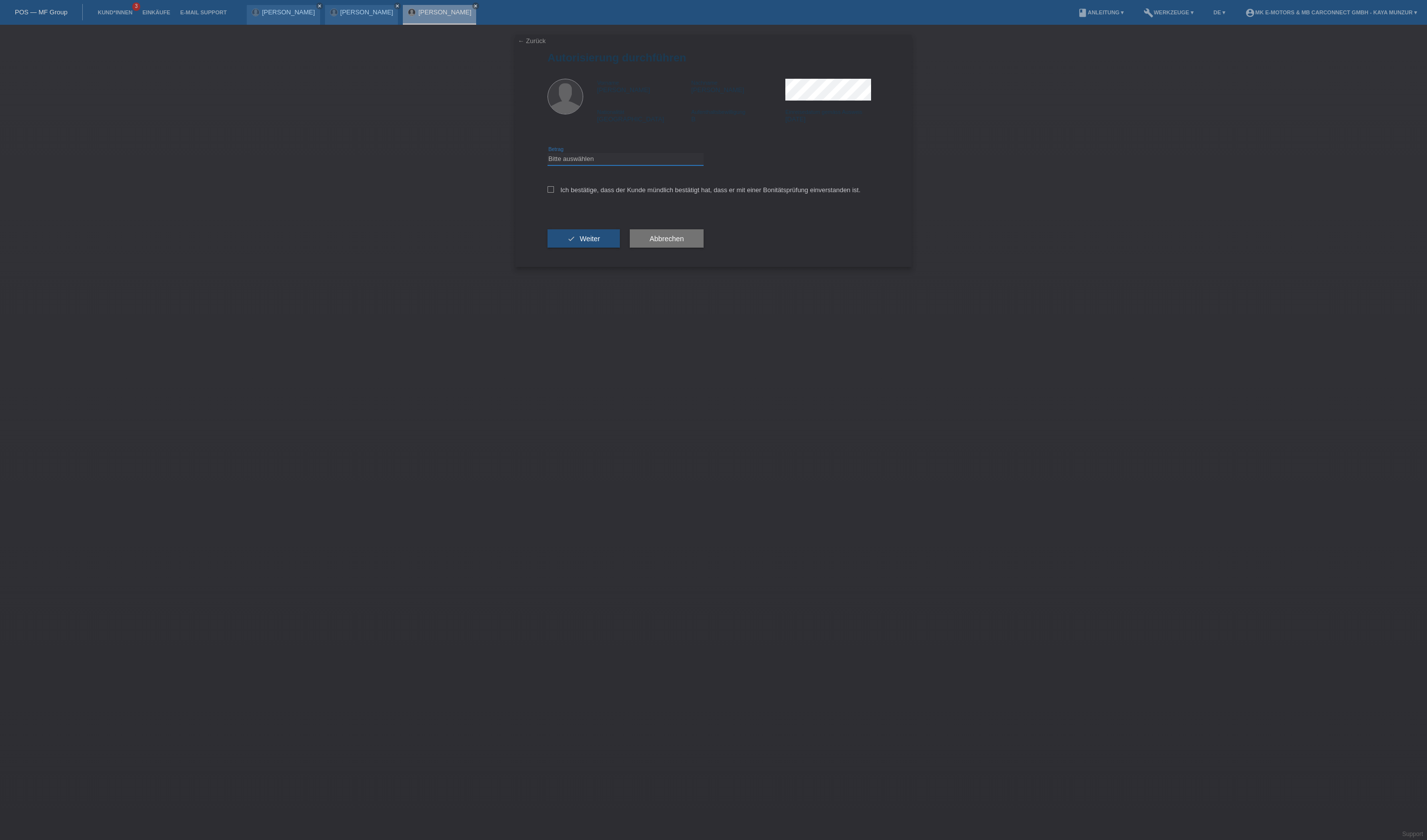
select select "3"
click at [642, 193] on label "Ich bestätige, dass der Kunde mündlich bestätigt hat, dass er mit einer Bonität…" at bounding box center [704, 190] width 313 height 7
click at [554, 193] on input "Ich bestätige, dass der Kunde mündlich bestätigt hat, dass er mit einer Bonität…" at bounding box center [550, 189] width 7 height 7
checkbox input "true"
click at [600, 243] on span "Weiter" at bounding box center [590, 239] width 20 height 8
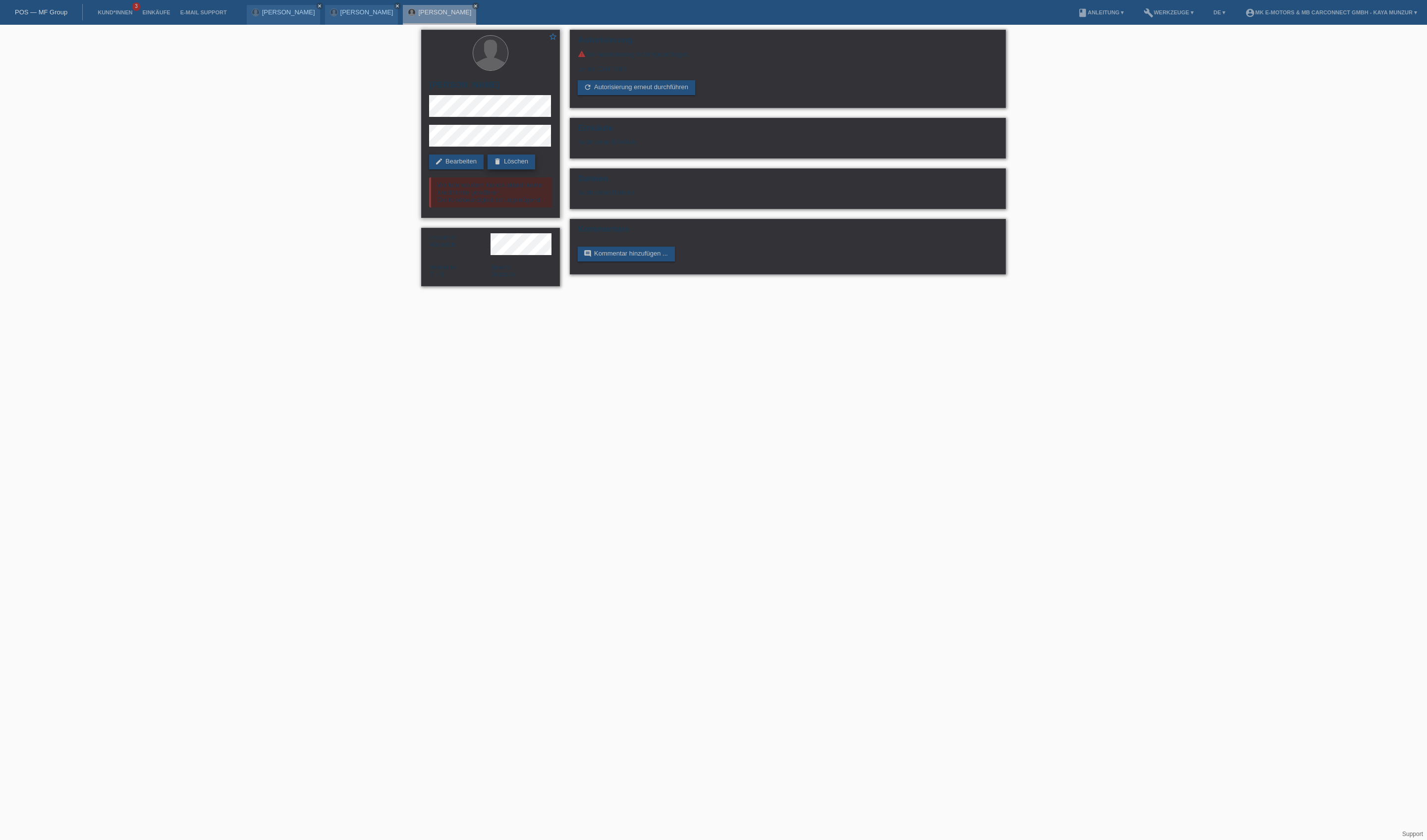
click at [488, 169] on link "delete Löschen" at bounding box center [511, 161] width 48 height 15
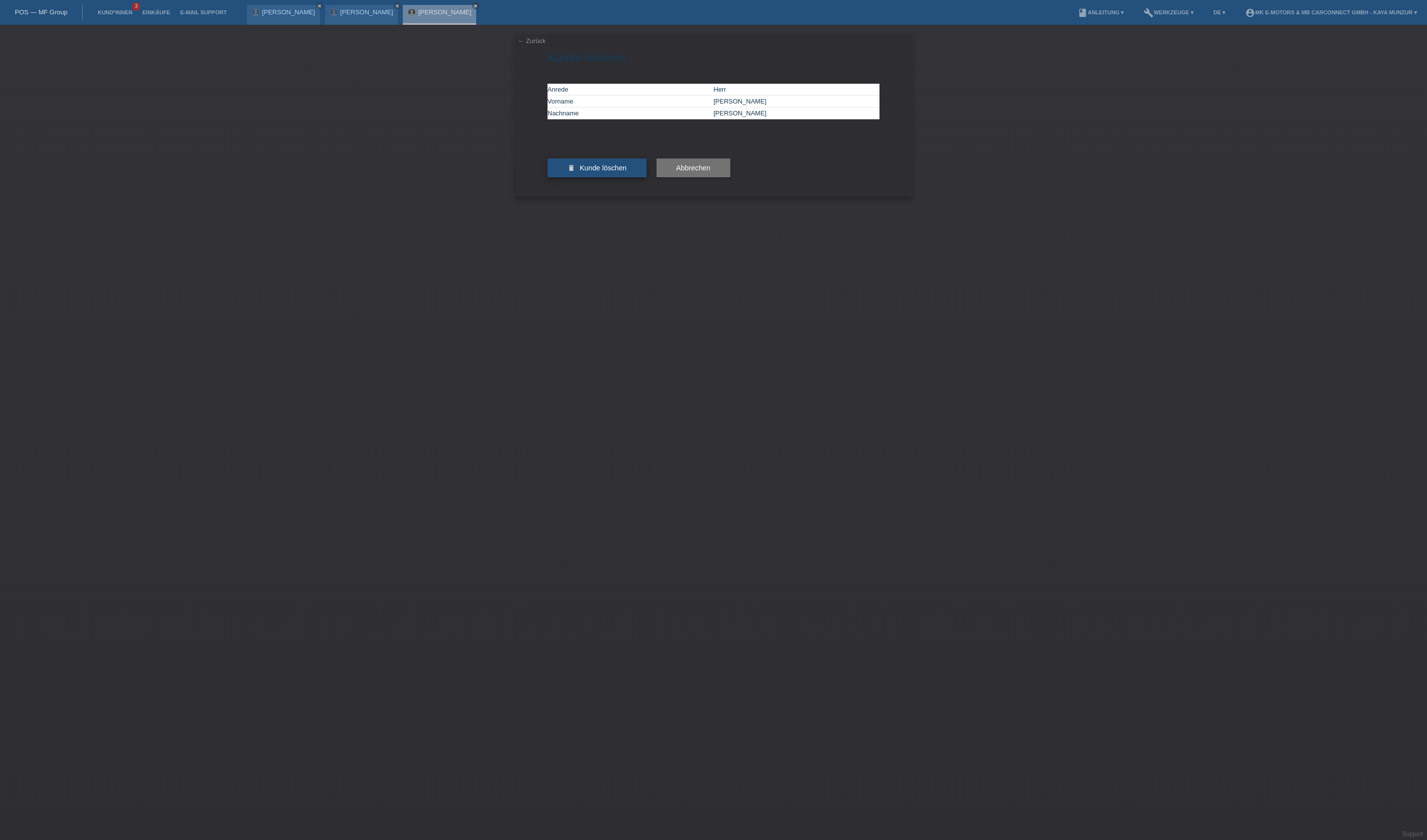
click at [627, 172] on span "Kunde löschen" at bounding box center [603, 168] width 47 height 8
